Goal: Task Accomplishment & Management: Use online tool/utility

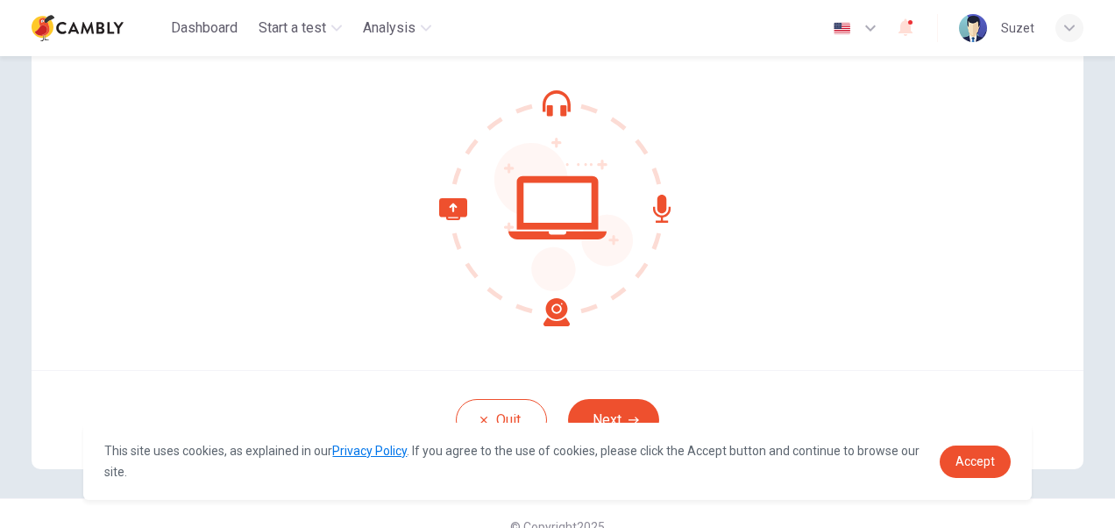
scroll to position [168, 0]
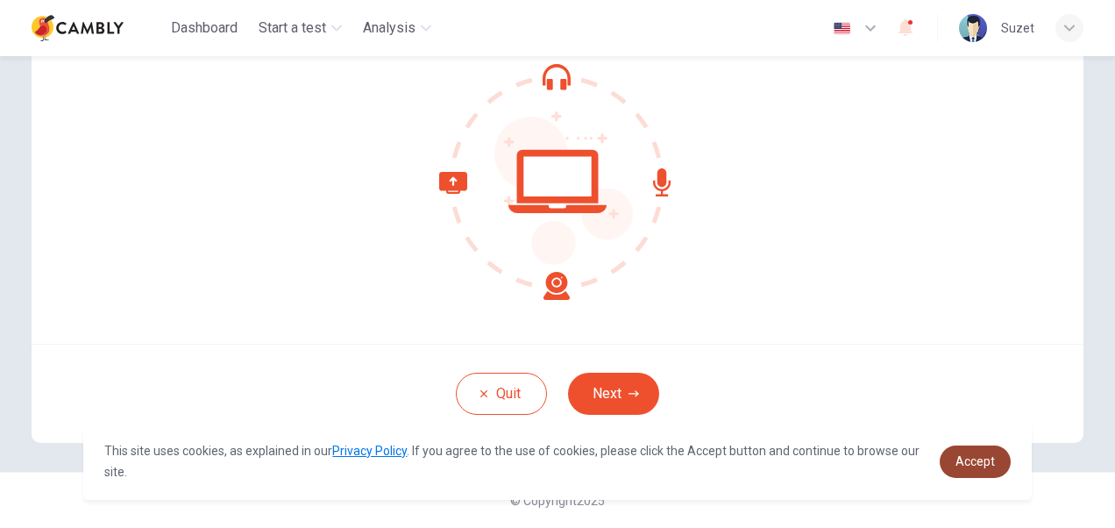
click at [993, 465] on span "Accept" at bounding box center [974, 461] width 39 height 14
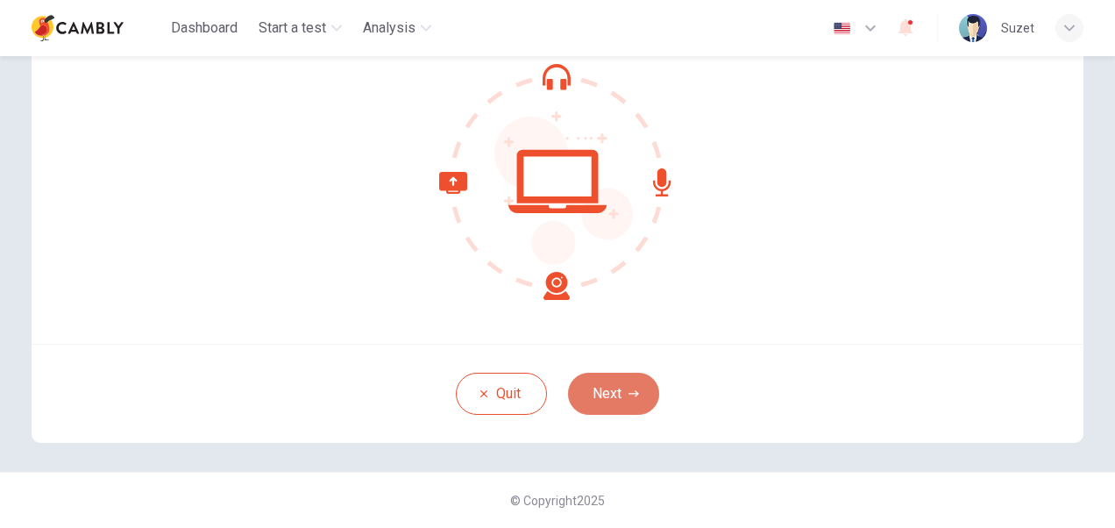
click at [615, 394] on button "Next" at bounding box center [613, 394] width 91 height 42
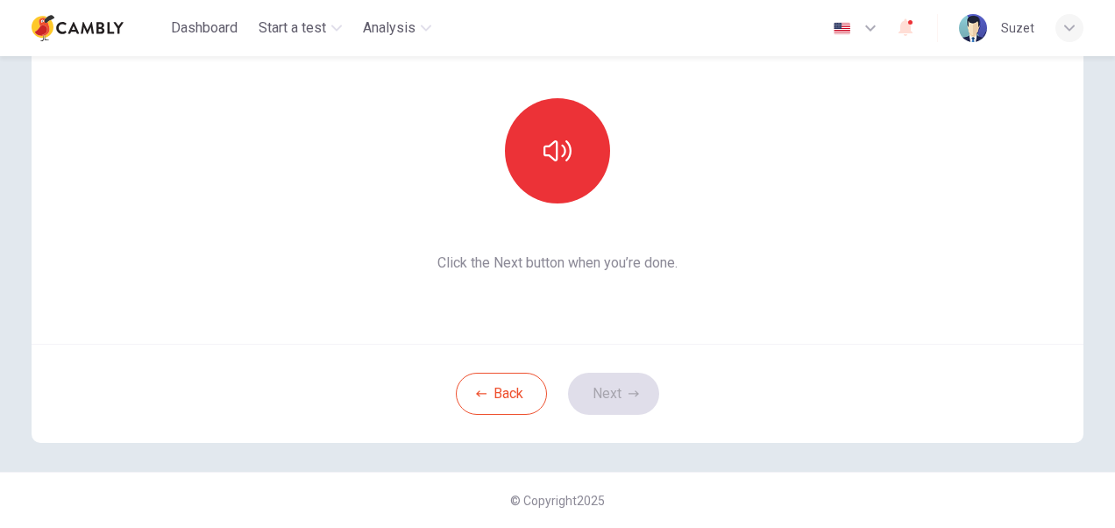
click at [713, 289] on div "This section requires audio. Click the icon to make sure you can hear the tune …" at bounding box center [558, 133] width 1052 height 421
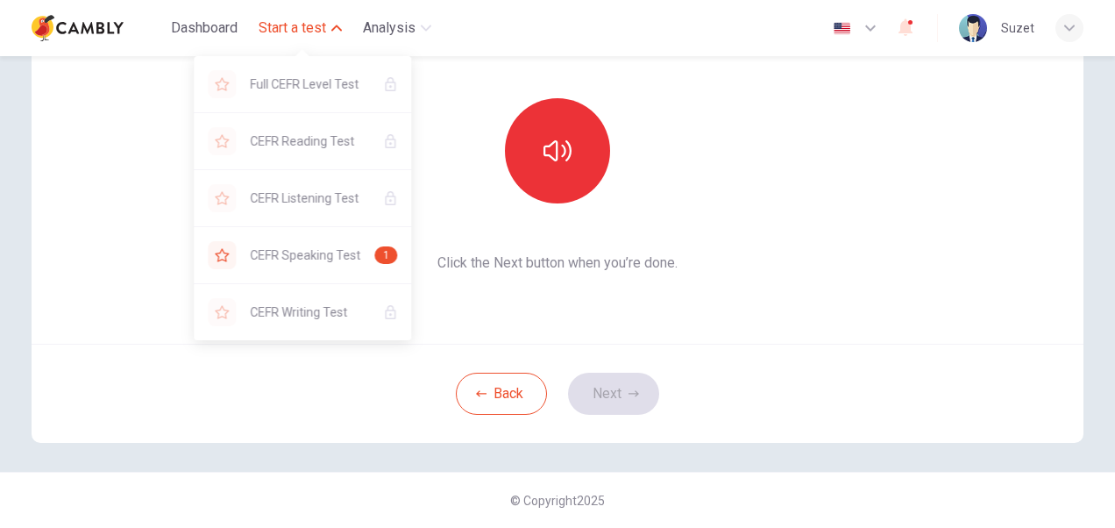
click at [302, 33] on span "Start a test" at bounding box center [292, 28] width 67 height 21
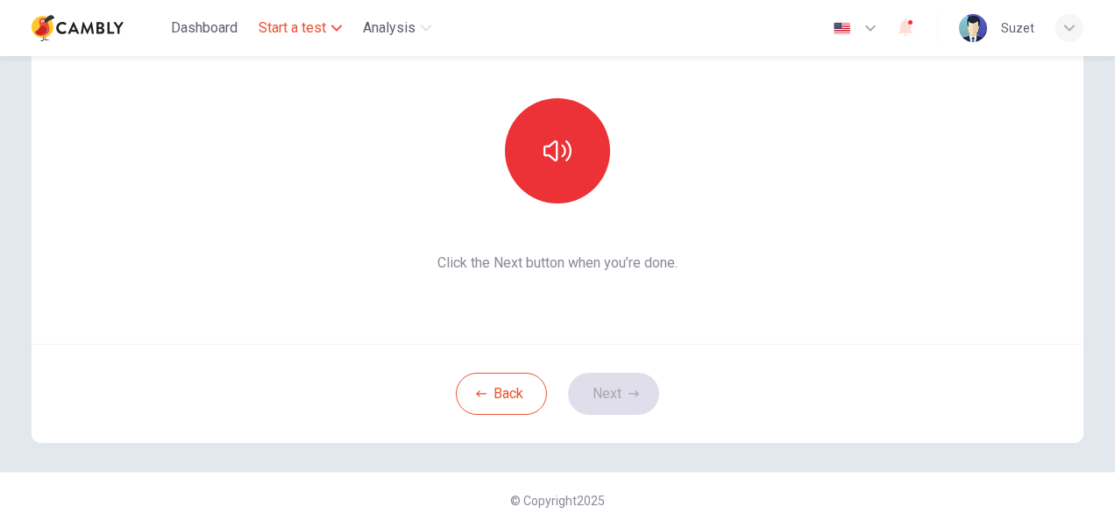
click at [302, 33] on span "Start a test" at bounding box center [292, 28] width 67 height 21
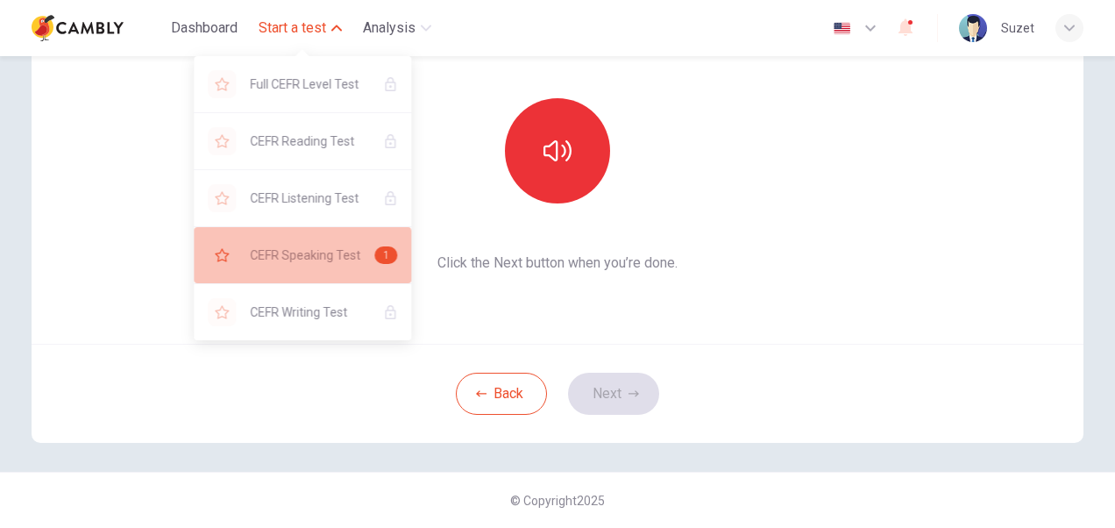
click at [289, 255] on span "CEFR Speaking Test" at bounding box center [305, 255] width 110 height 21
click at [298, 252] on span "CEFR Speaking Test" at bounding box center [305, 255] width 110 height 21
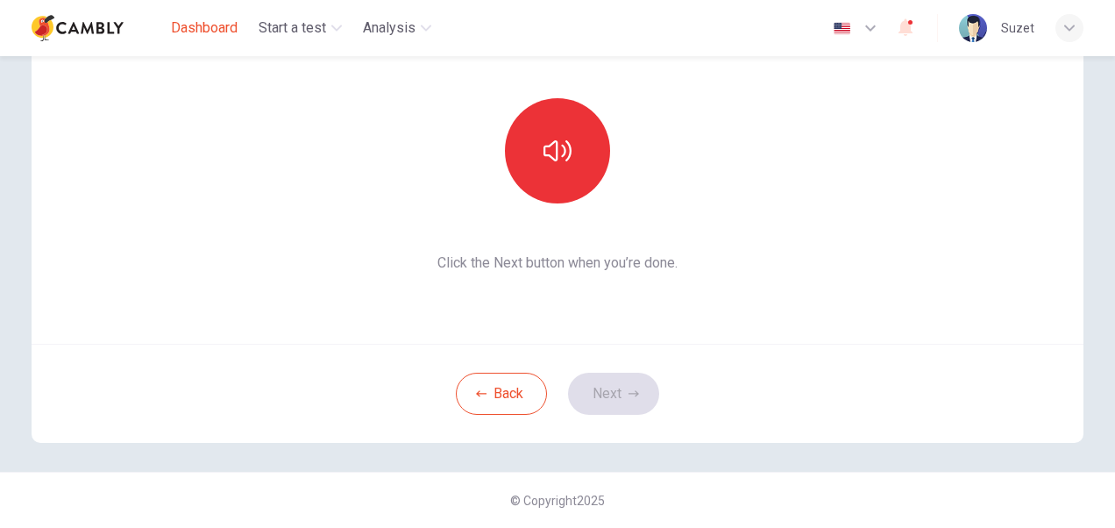
click at [225, 32] on span "Dashboard" at bounding box center [204, 28] width 67 height 21
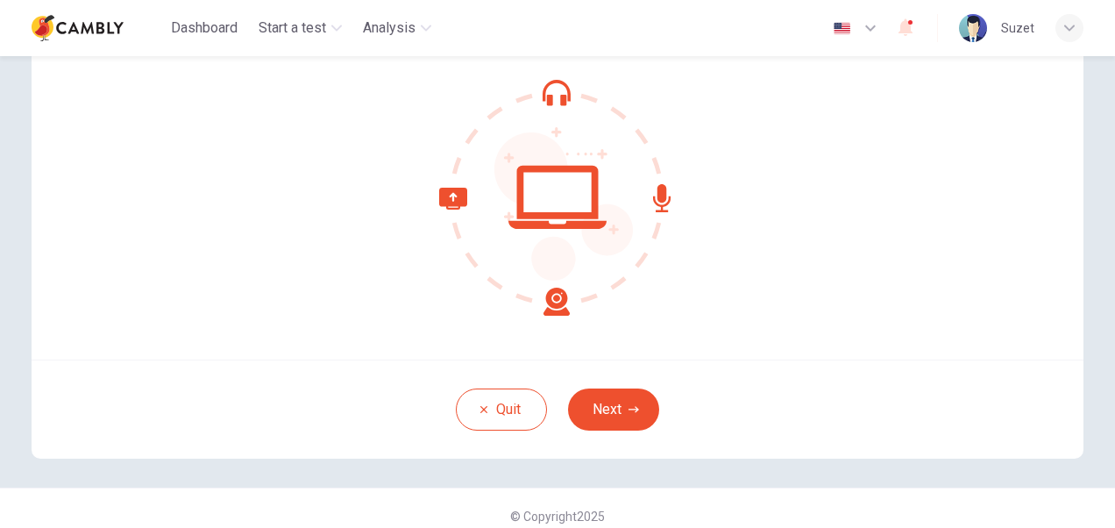
scroll to position [168, 0]
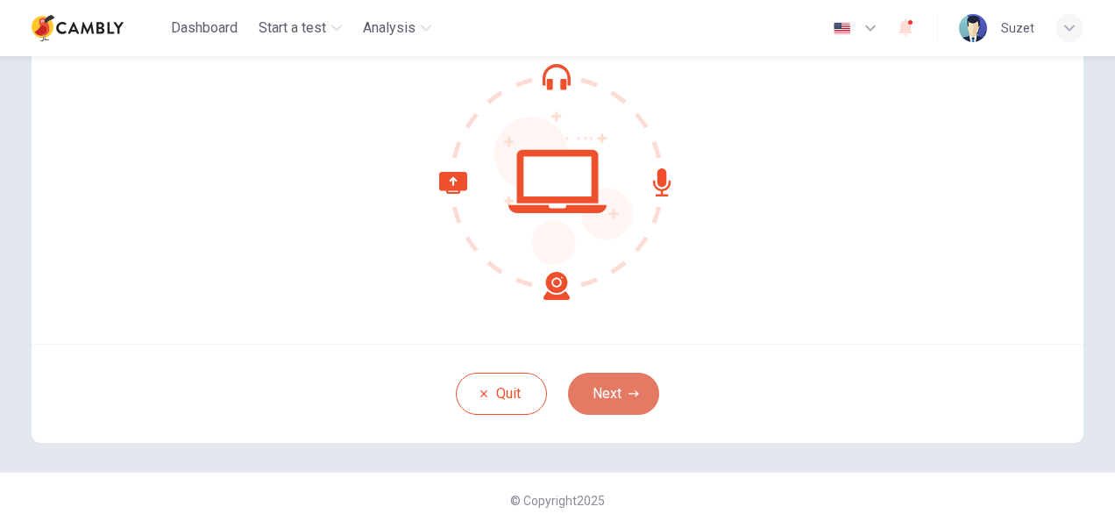
click at [623, 375] on button "Next" at bounding box center [613, 394] width 91 height 42
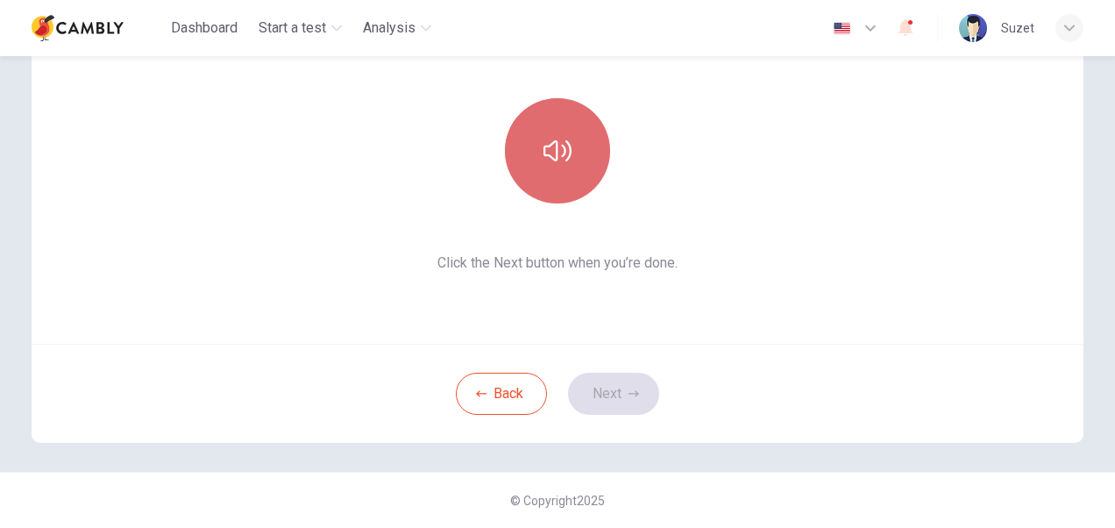
click at [552, 145] on icon "button" at bounding box center [557, 150] width 28 height 21
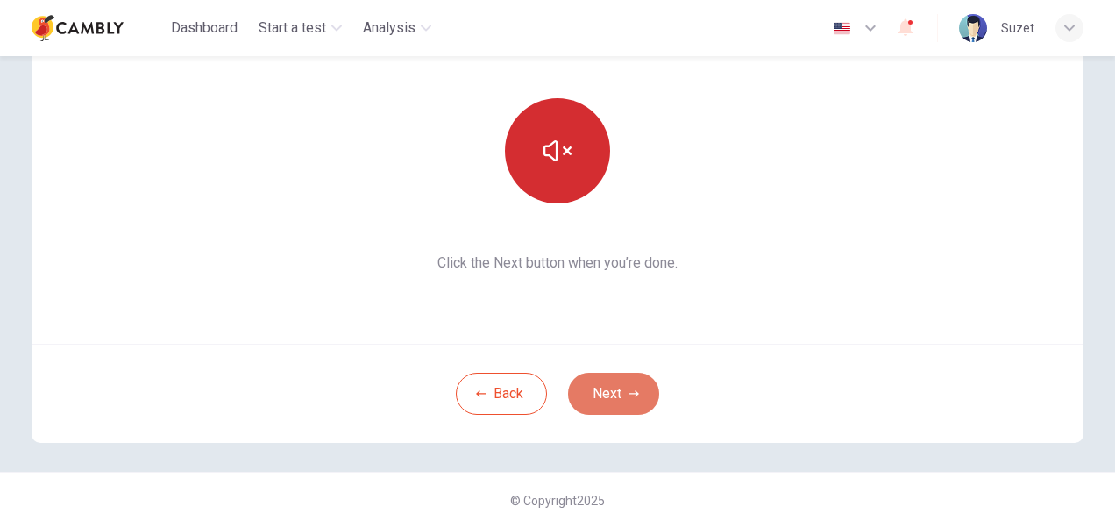
click at [621, 401] on button "Next" at bounding box center [613, 394] width 91 height 42
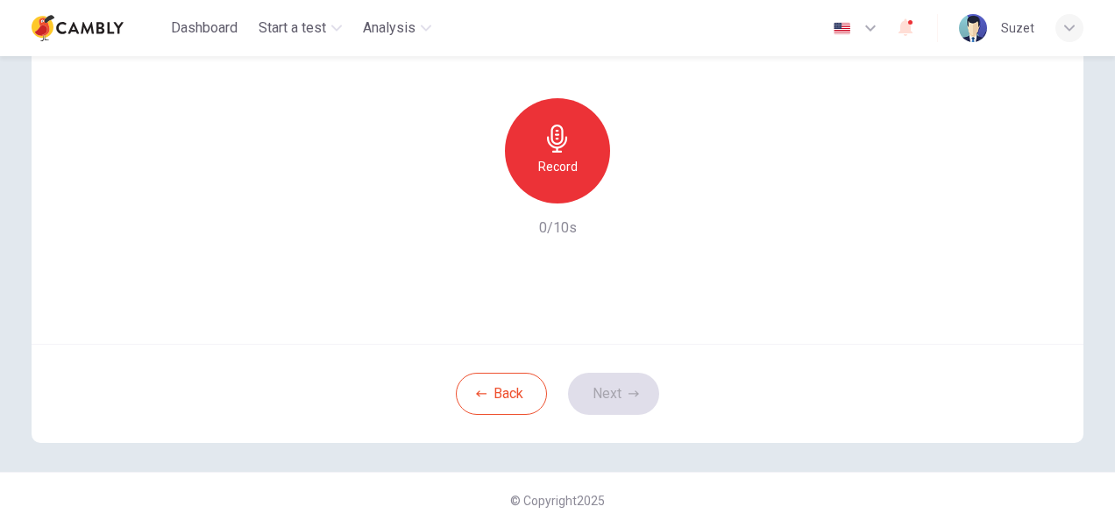
click at [580, 128] on div "Record" at bounding box center [557, 150] width 105 height 105
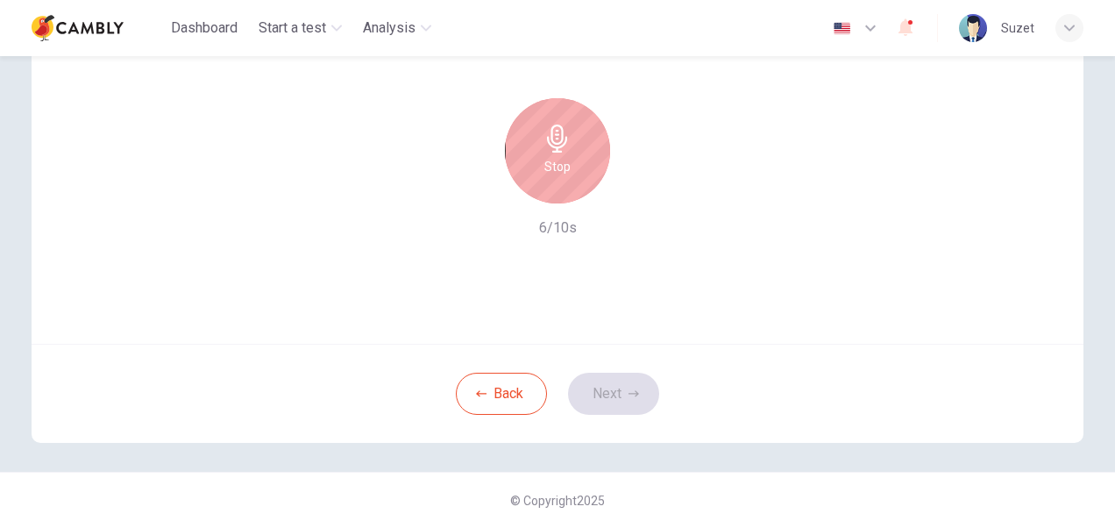
click at [568, 168] on div "Stop" at bounding box center [557, 150] width 105 height 105
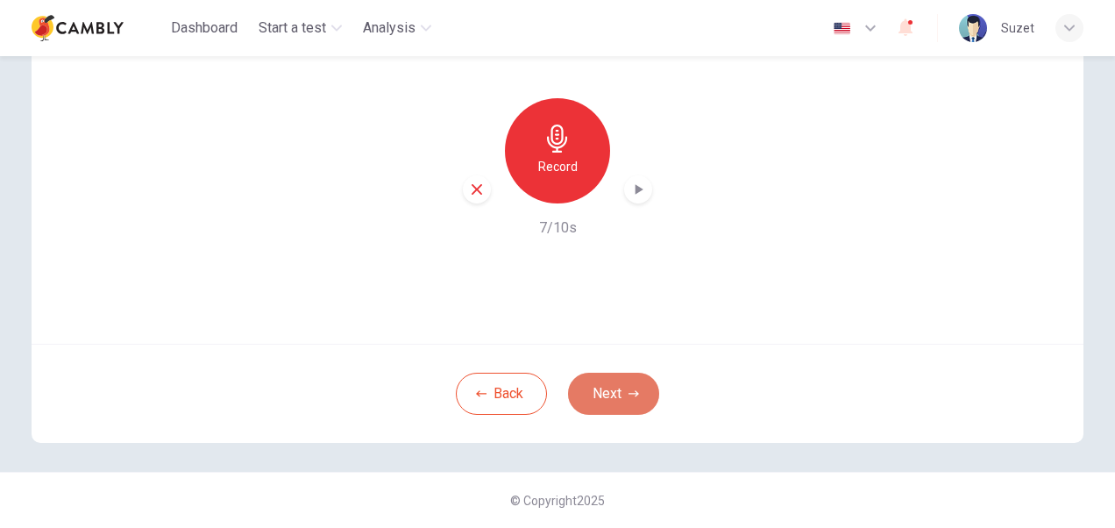
click at [609, 400] on button "Next" at bounding box center [613, 394] width 91 height 42
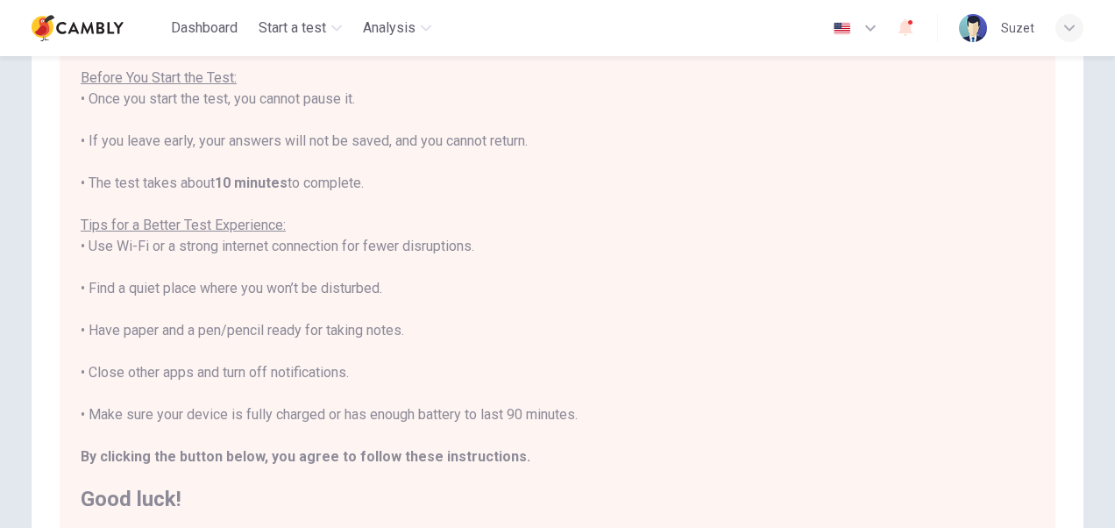
scroll to position [263, 0]
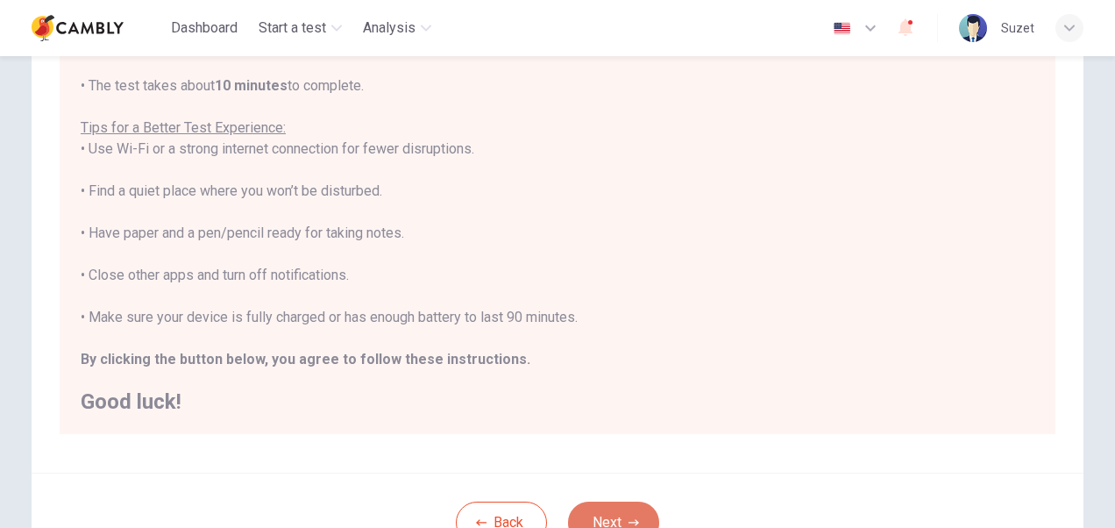
click at [615, 508] on button "Next" at bounding box center [613, 522] width 91 height 42
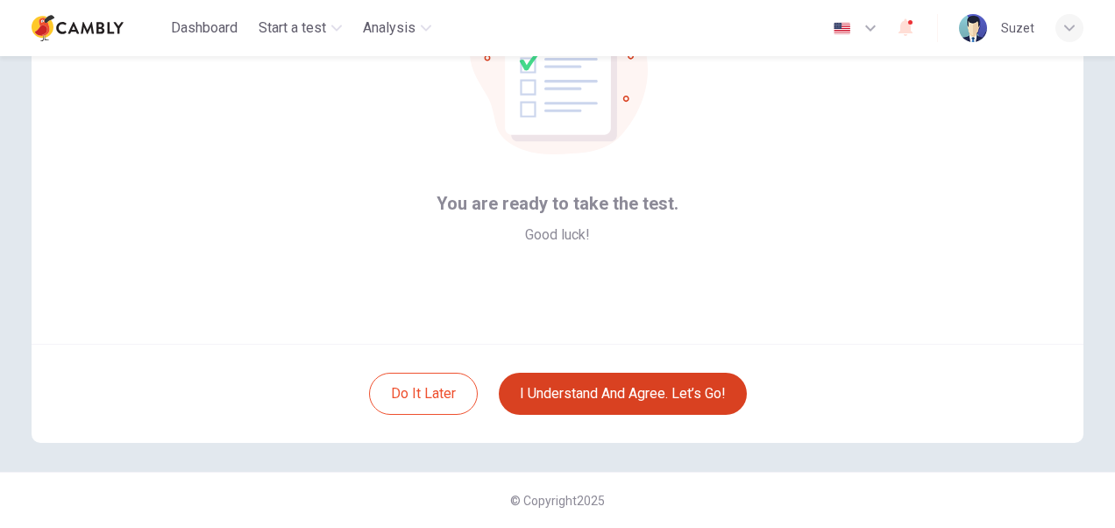
scroll to position [168, 0]
click at [637, 386] on button "I understand and agree. Let’s go!" at bounding box center [623, 394] width 248 height 42
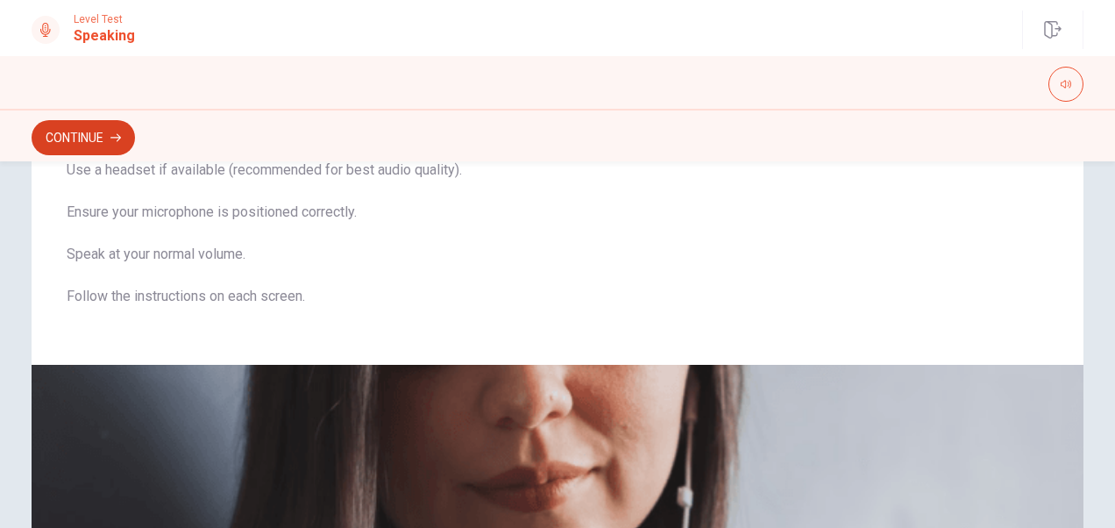
scroll to position [86, 0]
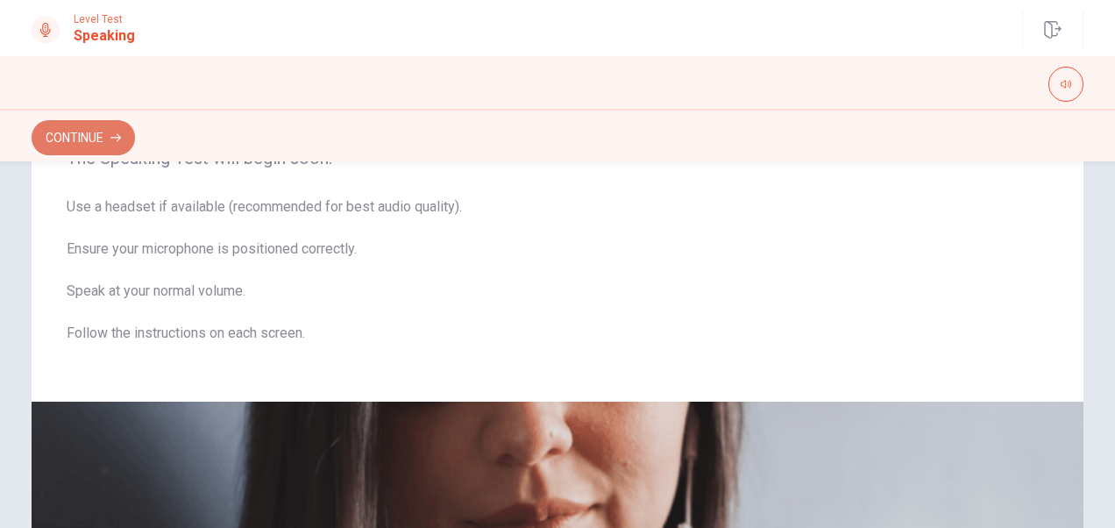
click at [84, 137] on button "Continue" at bounding box center [83, 137] width 103 height 35
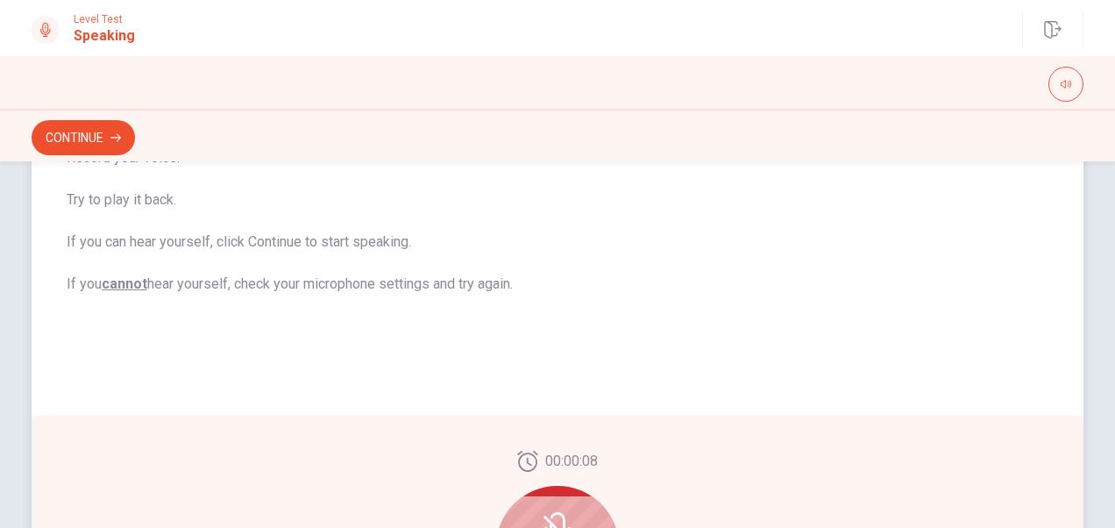
scroll to position [436, 0]
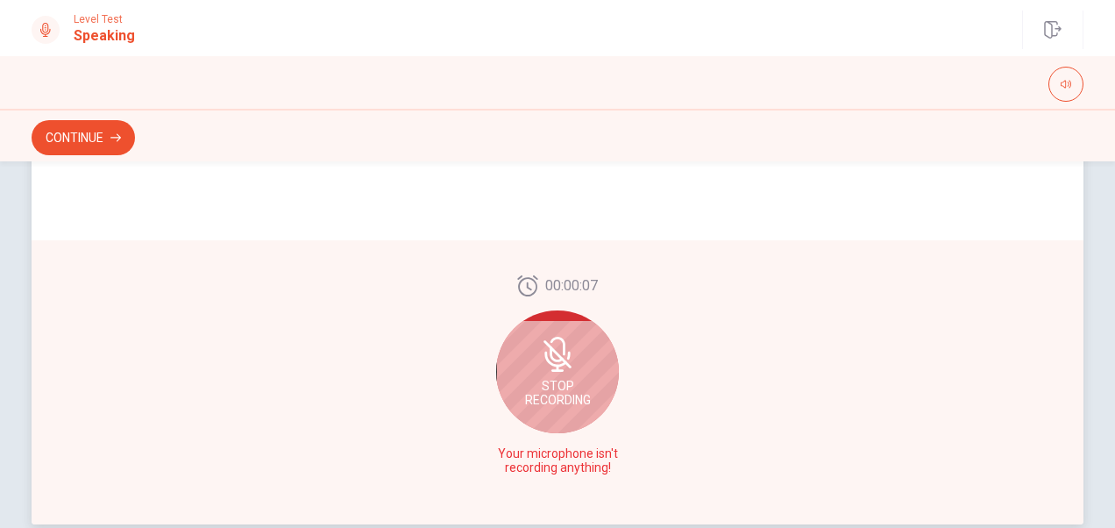
click at [557, 367] on icon at bounding box center [558, 368] width 3 height 7
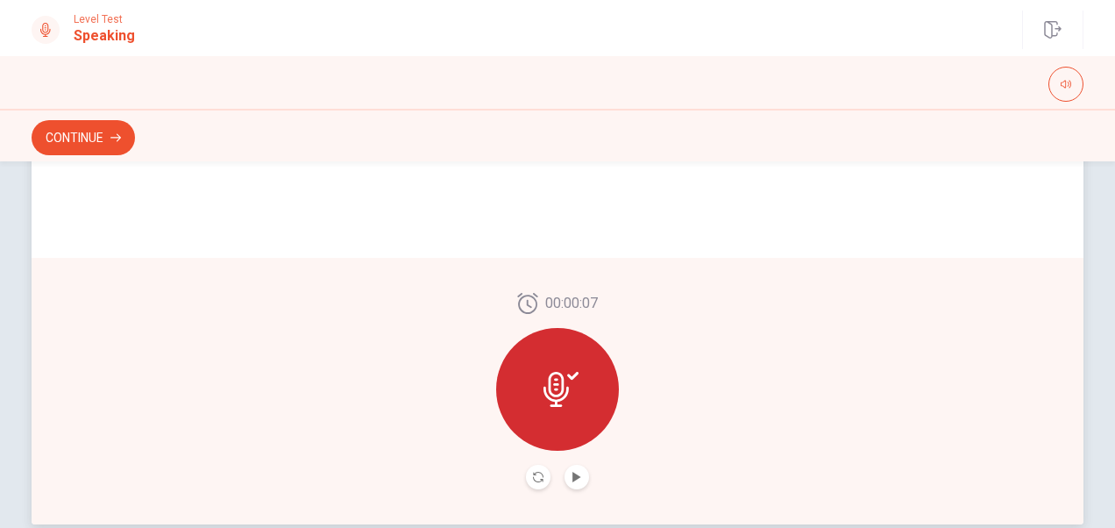
click at [569, 375] on icon at bounding box center [572, 376] width 11 height 8
click at [533, 481] on icon "Record Again" at bounding box center [538, 477] width 11 height 11
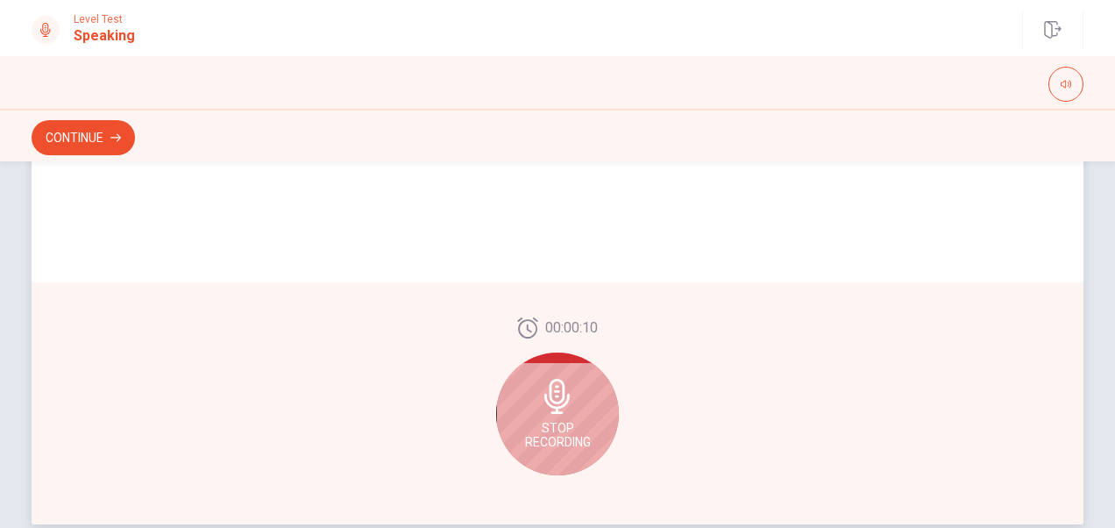
click at [557, 414] on div "Stop Recording" at bounding box center [557, 413] width 123 height 123
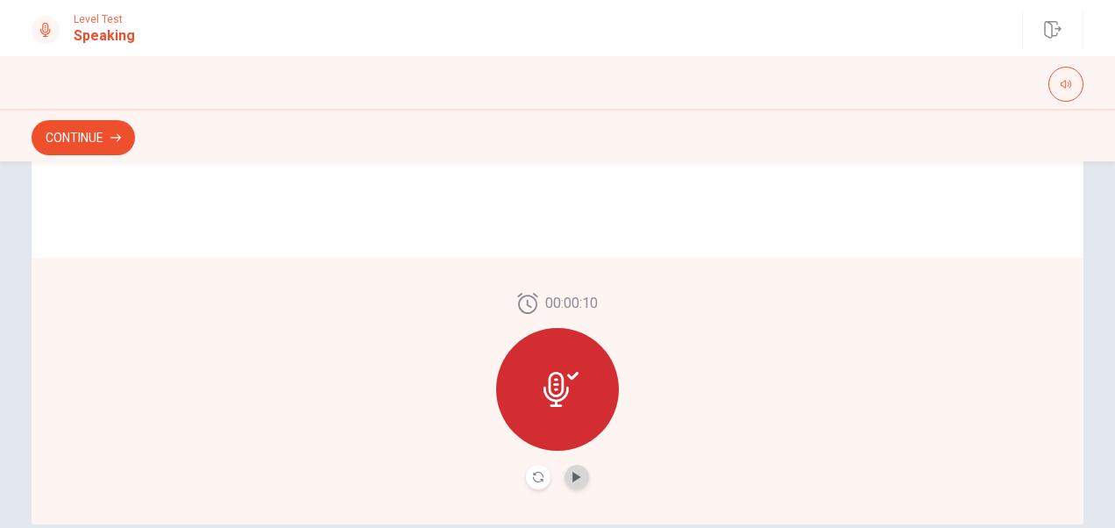
click at [566, 477] on button "Play Audio" at bounding box center [576, 477] width 25 height 25
click at [86, 138] on button "Continue" at bounding box center [83, 137] width 103 height 35
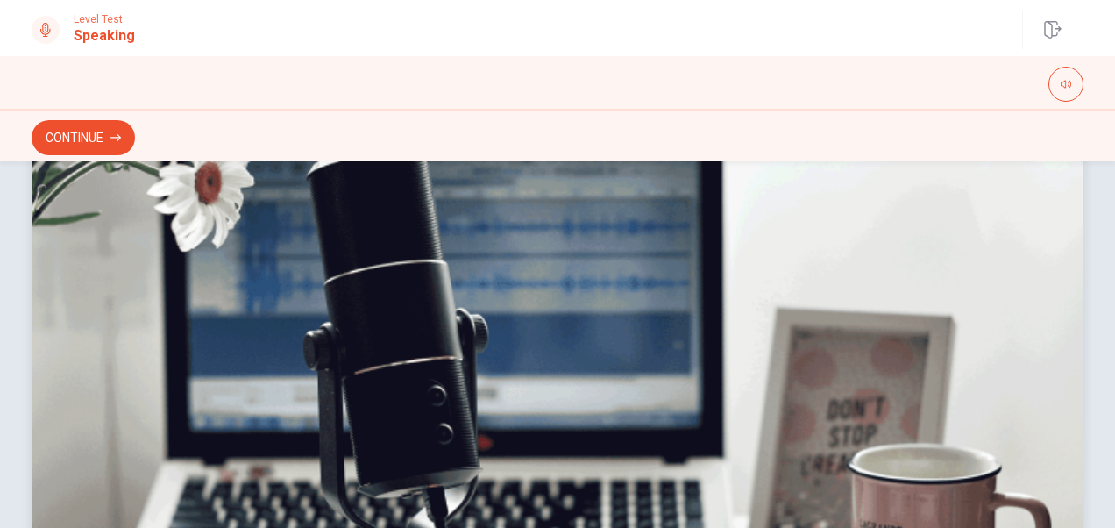
scroll to position [0, 0]
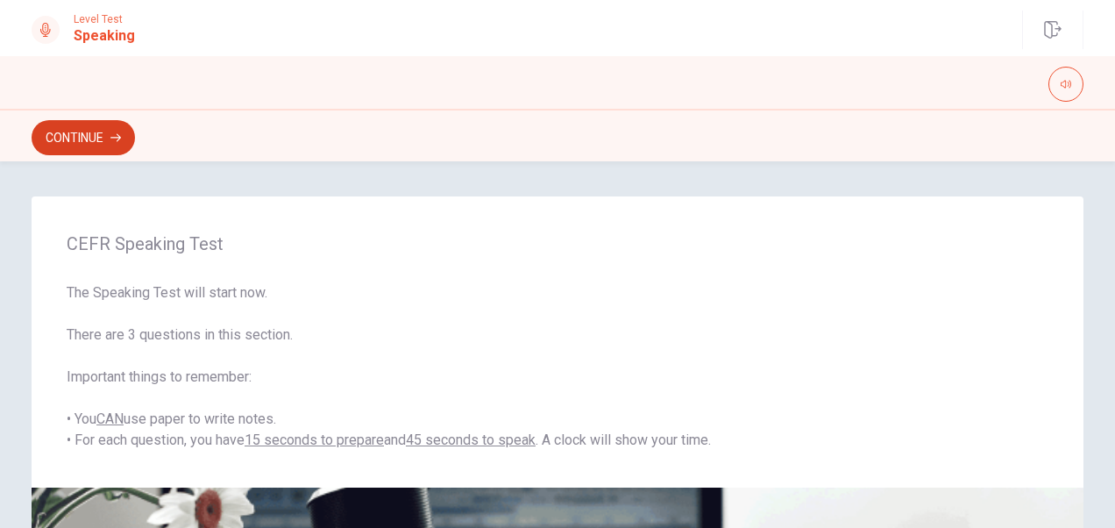
click at [72, 131] on button "Continue" at bounding box center [83, 137] width 103 height 35
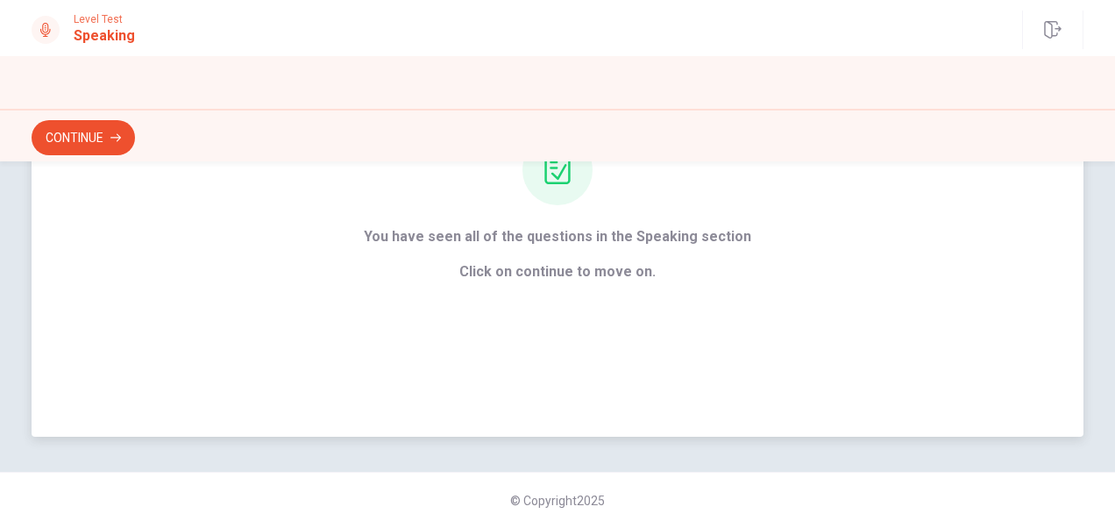
scroll to position [128, 0]
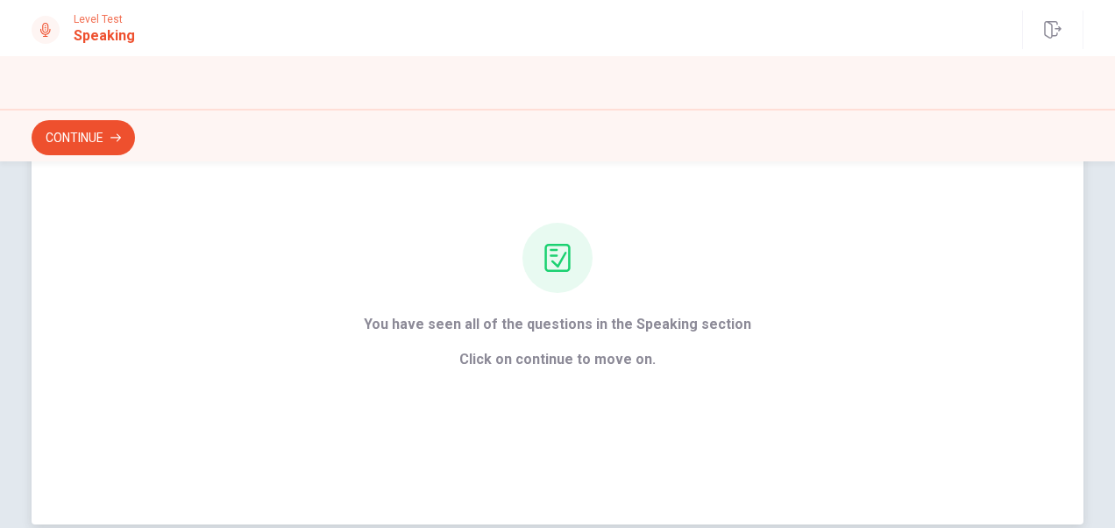
click at [571, 395] on div "You have seen all of the questions in the Speaking section Click on continue to…" at bounding box center [558, 296] width 1052 height 456
click at [629, 358] on span "Click on continue to move on." at bounding box center [557, 359] width 387 height 21
click at [55, 138] on button "Continue" at bounding box center [83, 137] width 103 height 35
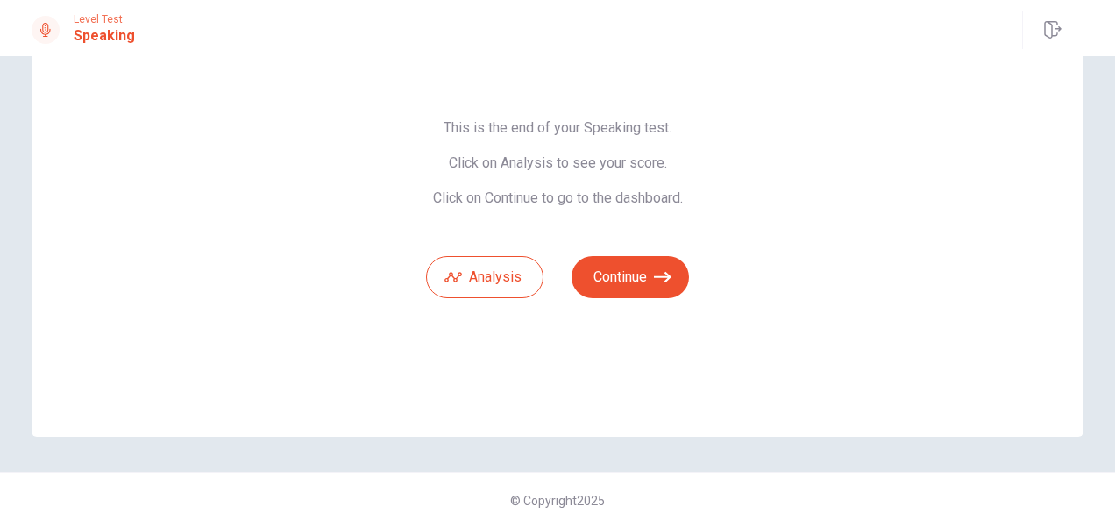
scroll to position [110, 0]
click at [635, 279] on button "Continue" at bounding box center [629, 277] width 117 height 42
